Goal: Information Seeking & Learning: Learn about a topic

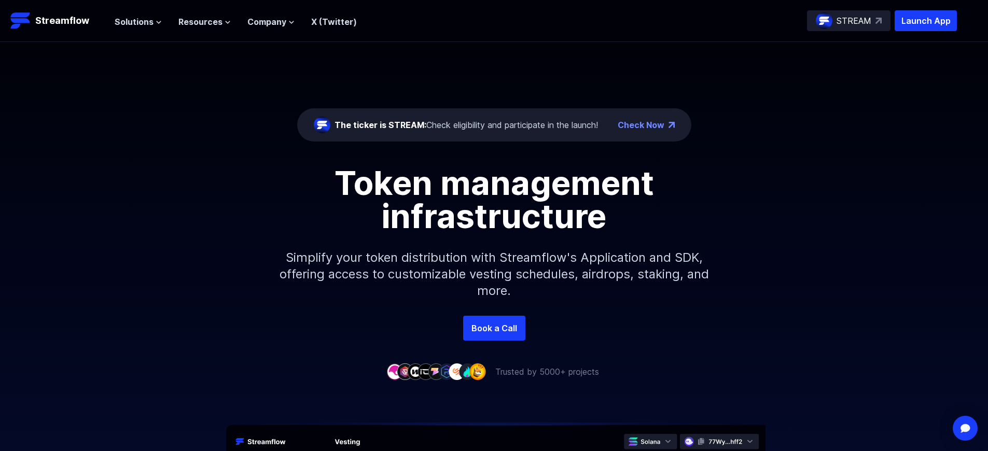
click at [926, 21] on p "Launch App" at bounding box center [926, 20] width 62 height 21
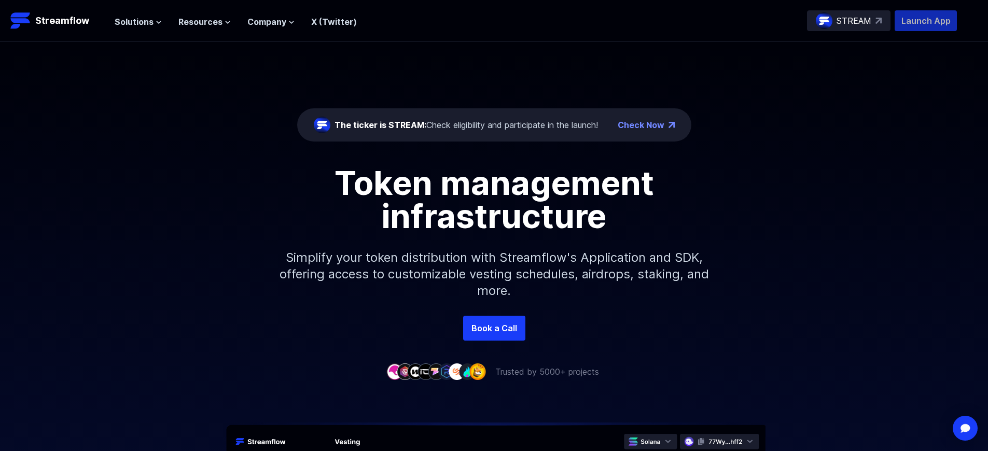
click at [926, 21] on p "Launch App" at bounding box center [926, 20] width 62 height 21
